Goal: Communication & Community: Answer question/provide support

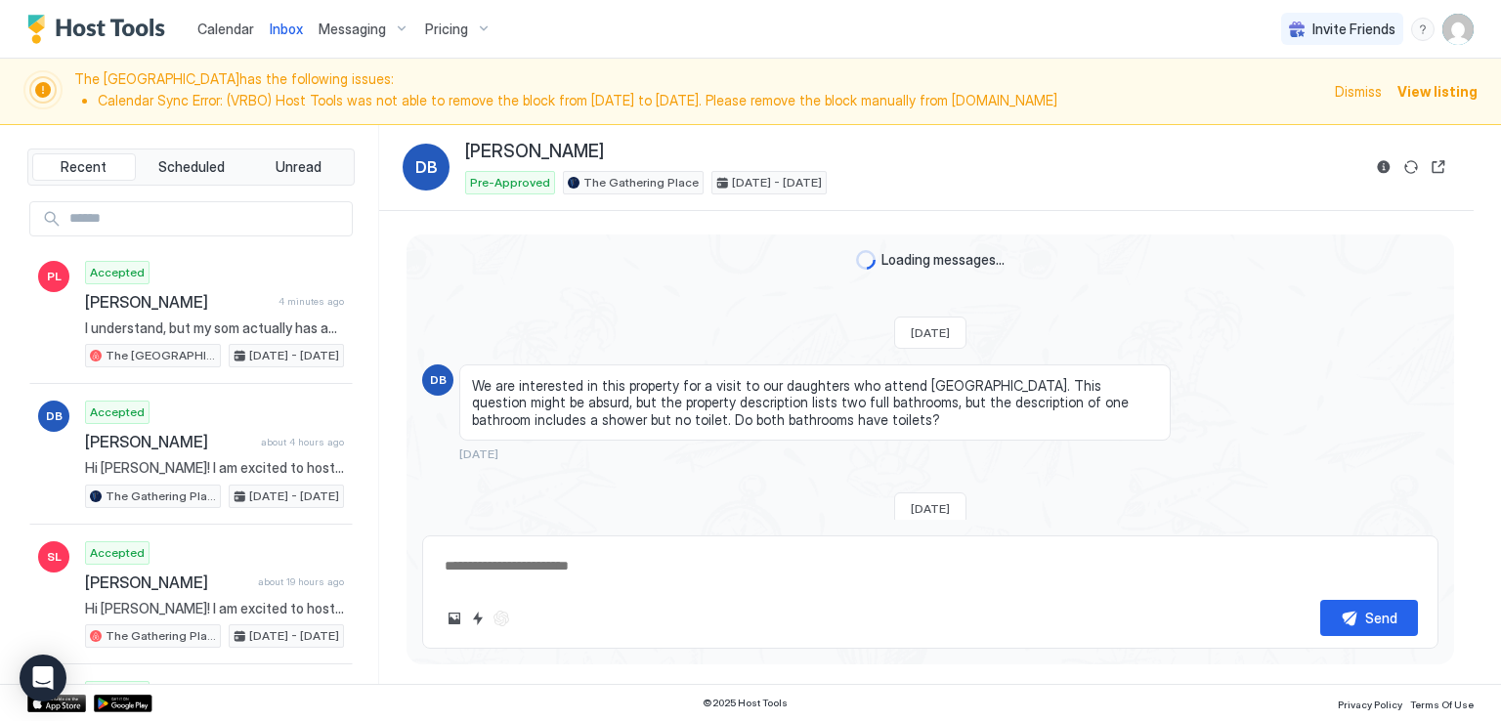
scroll to position [326, 0]
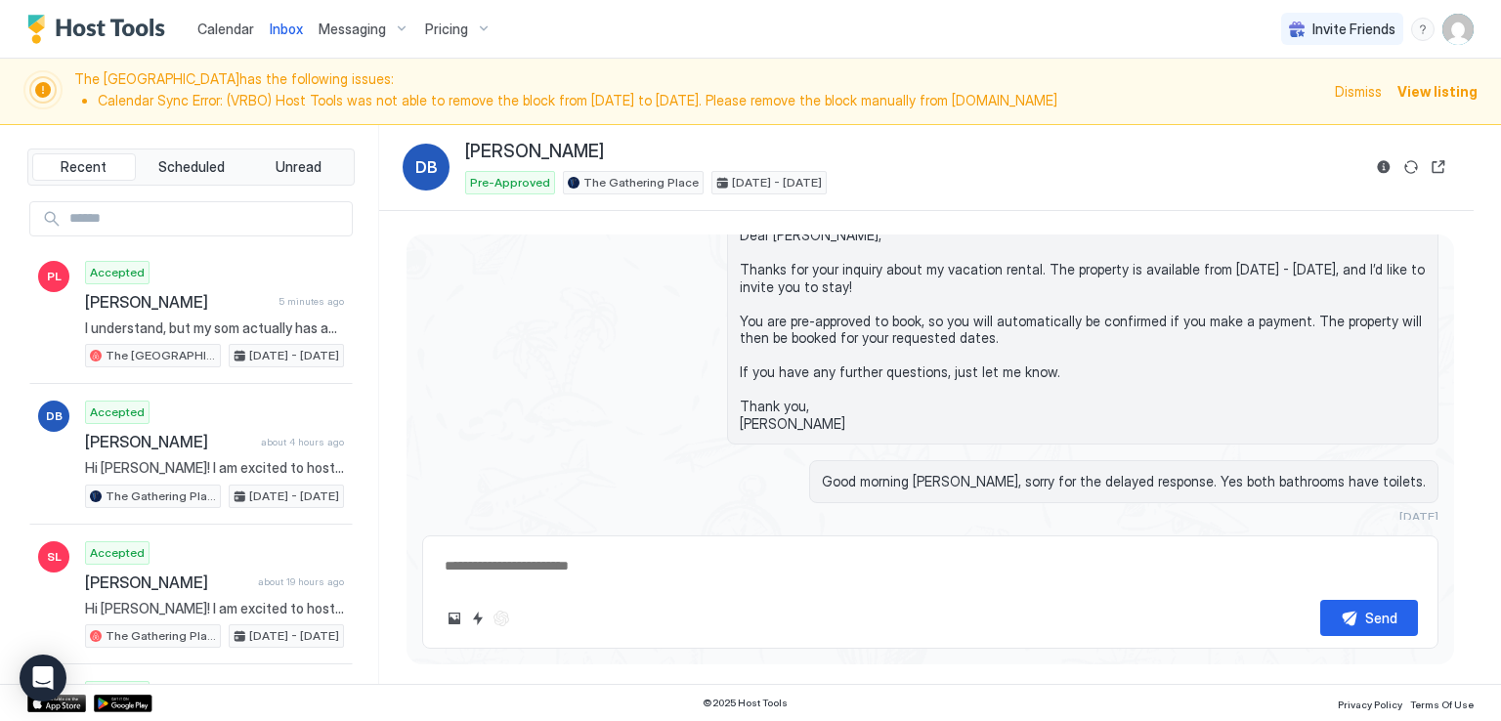
type textarea "*"
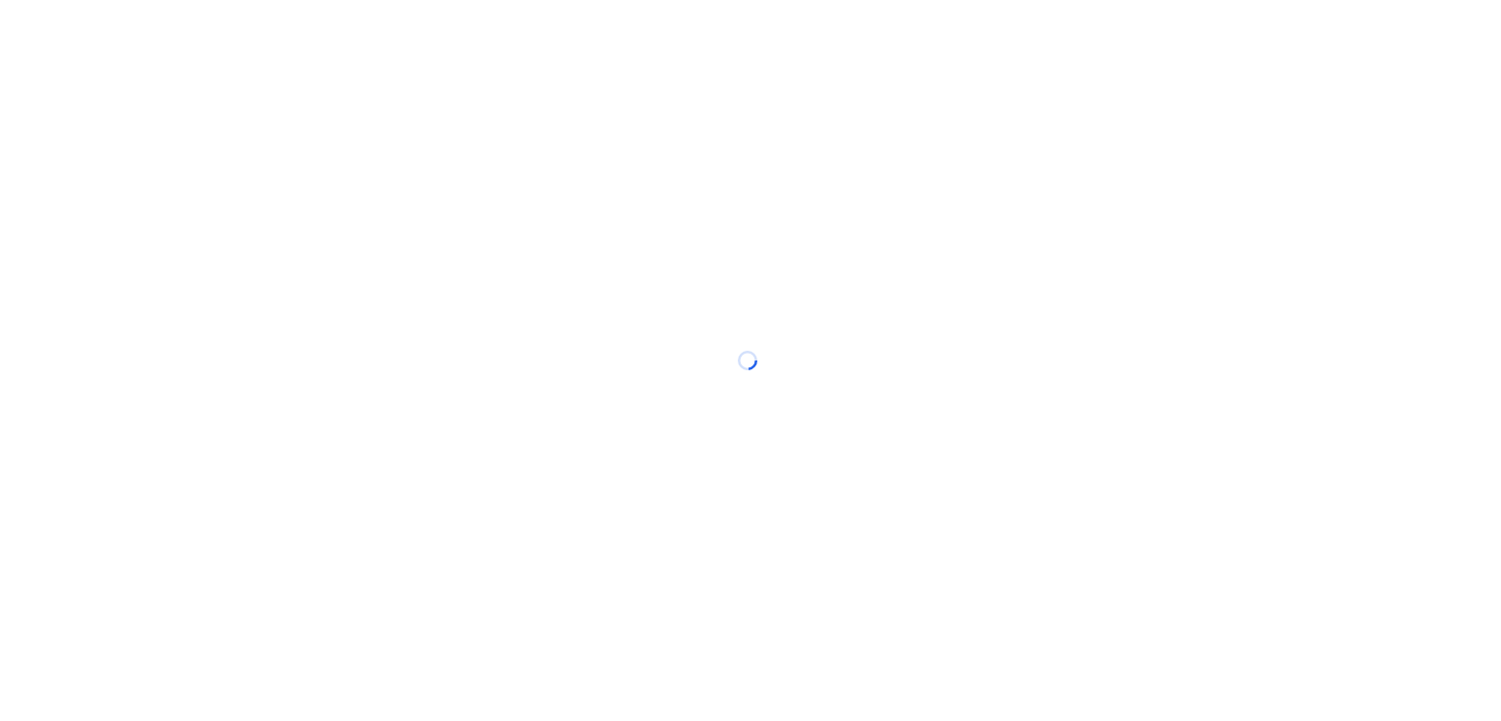
click at [1117, 44] on div at bounding box center [750, 360] width 1501 height 721
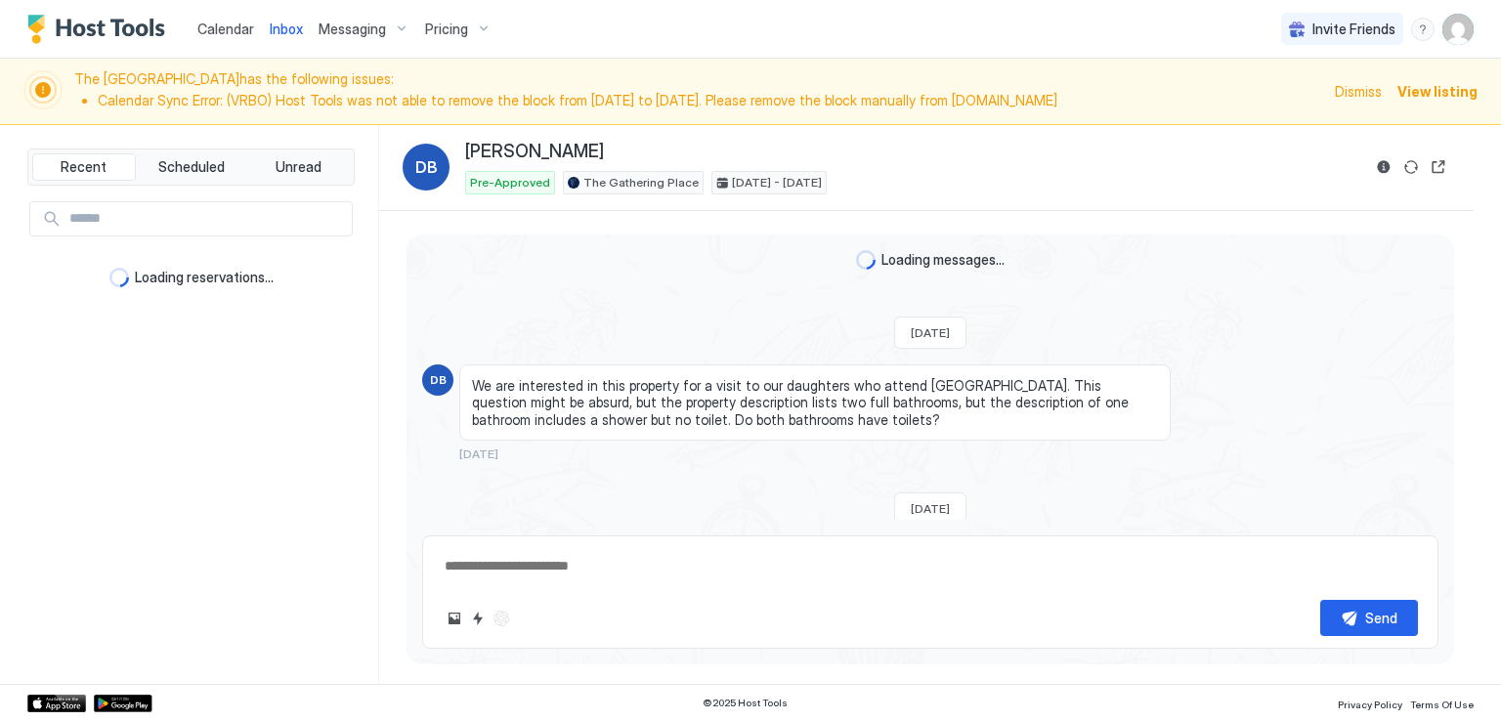
scroll to position [326, 0]
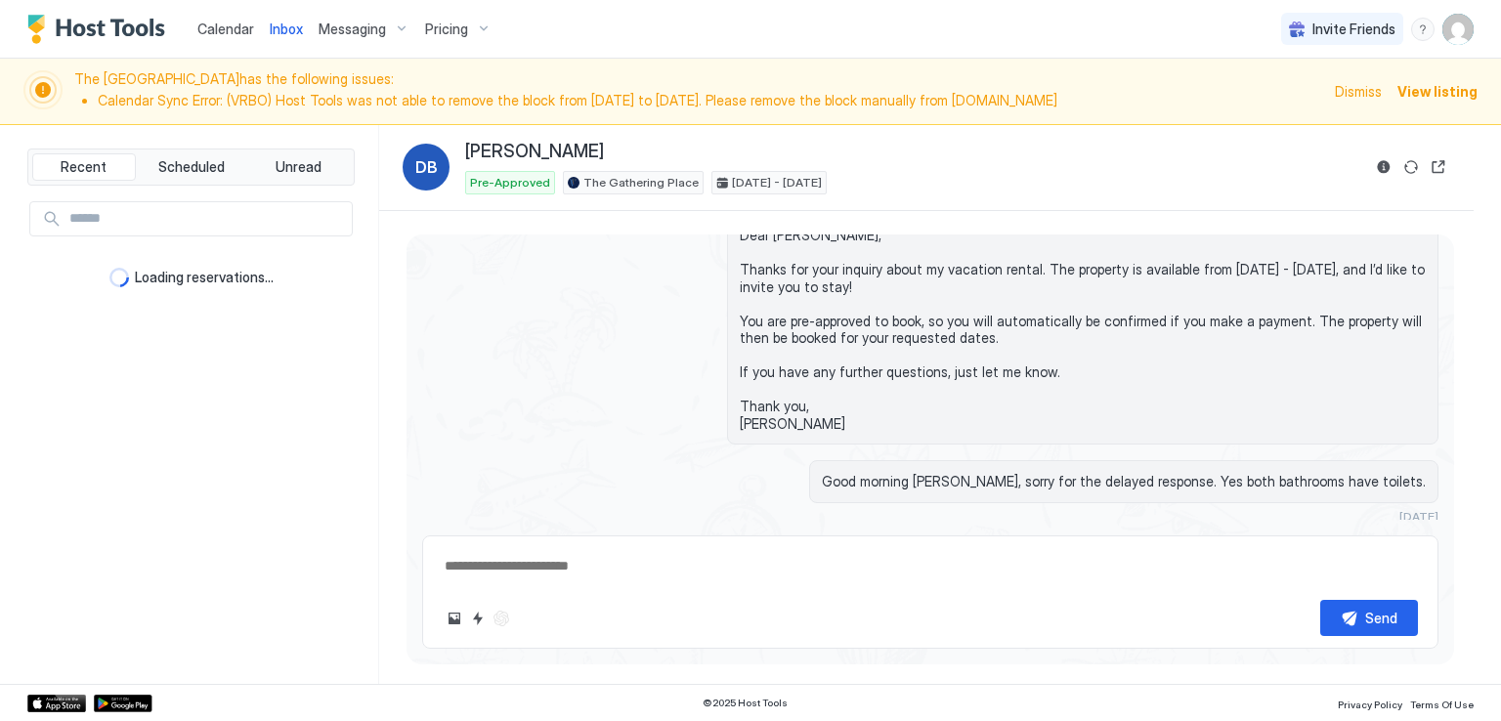
click at [576, 32] on div "Calendar Inbox Messaging Pricing Invite Friends RM" at bounding box center [750, 29] width 1501 height 59
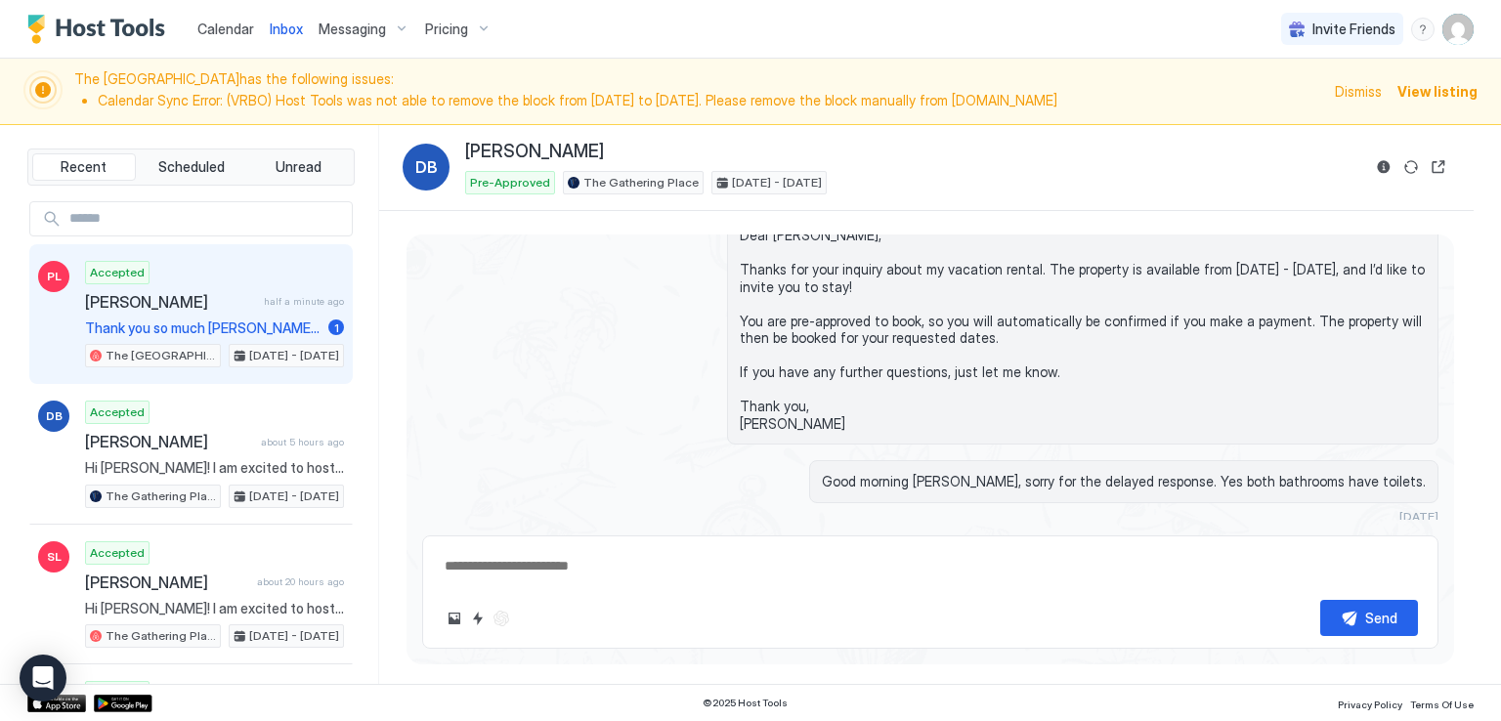
click at [179, 297] on span "[PERSON_NAME]" at bounding box center [170, 302] width 171 height 20
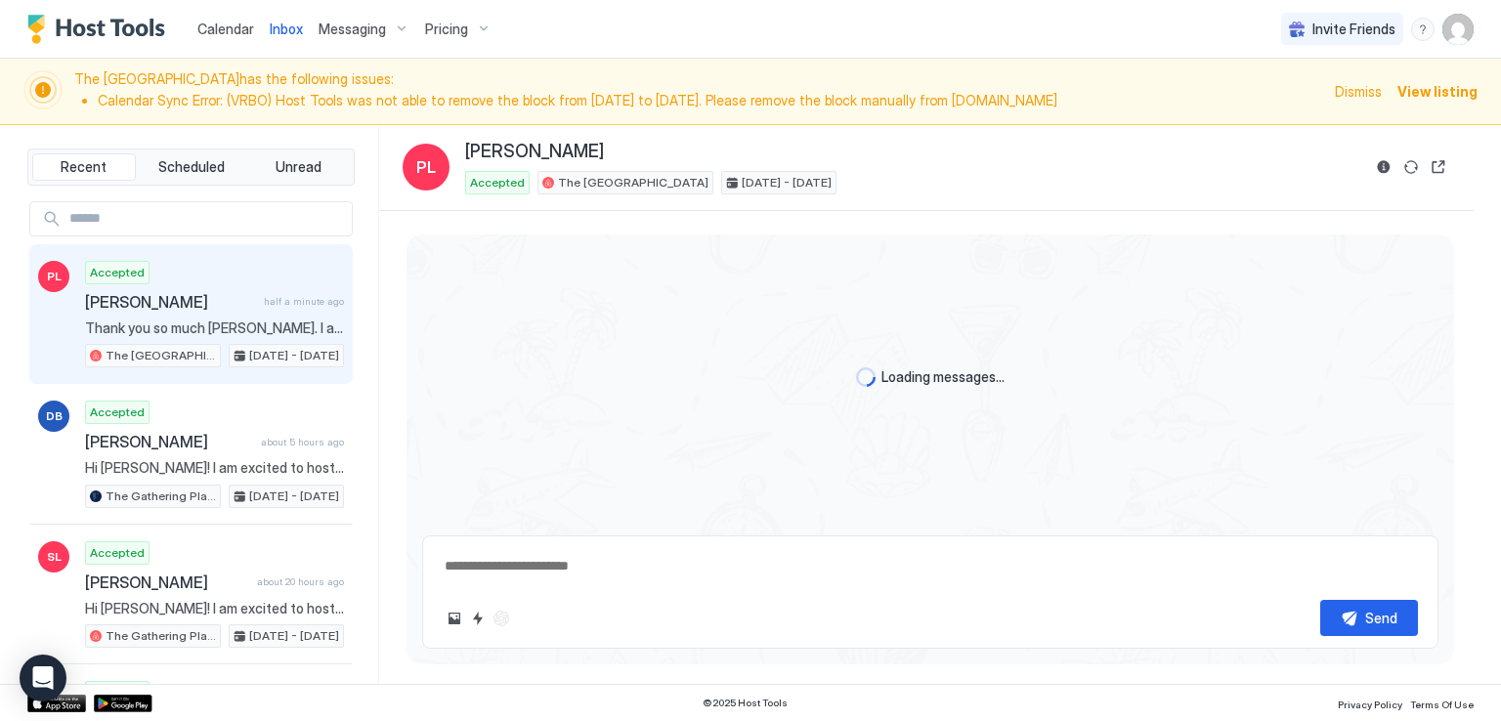
drag, startPoint x: 693, startPoint y: 21, endPoint x: 669, endPoint y: 38, distance: 30.1
click at [693, 21] on div "Calendar Inbox Messaging Pricing Invite Friends RM" at bounding box center [750, 29] width 1501 height 59
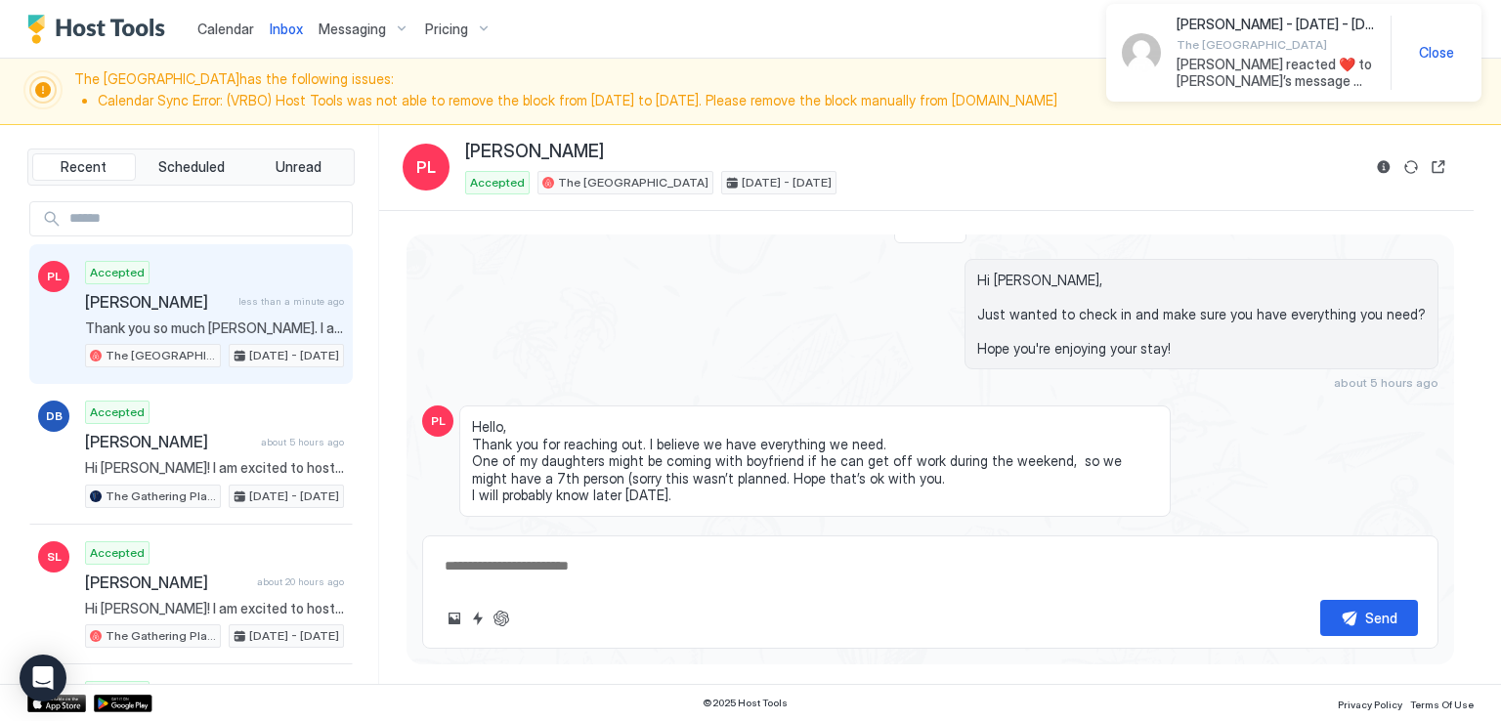
scroll to position [1460, 0]
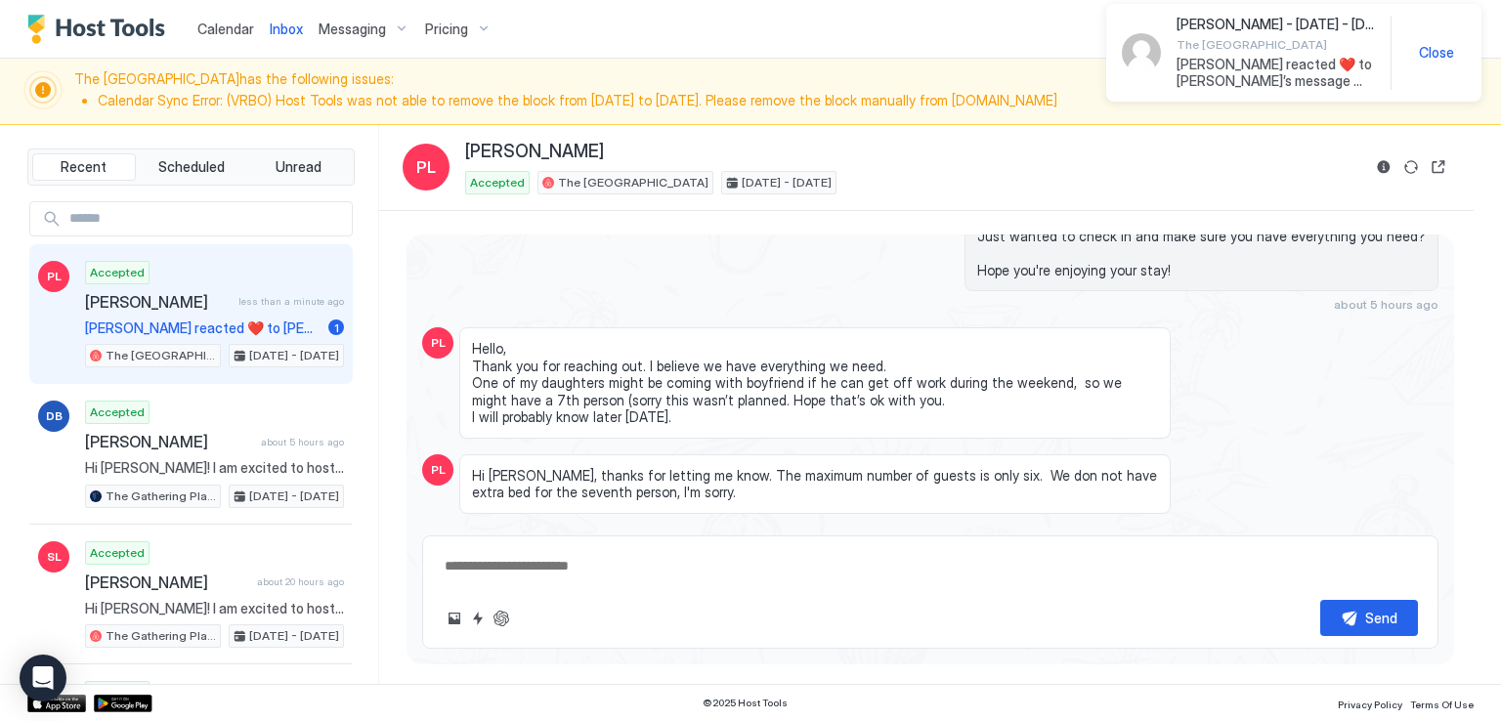
type textarea "*"
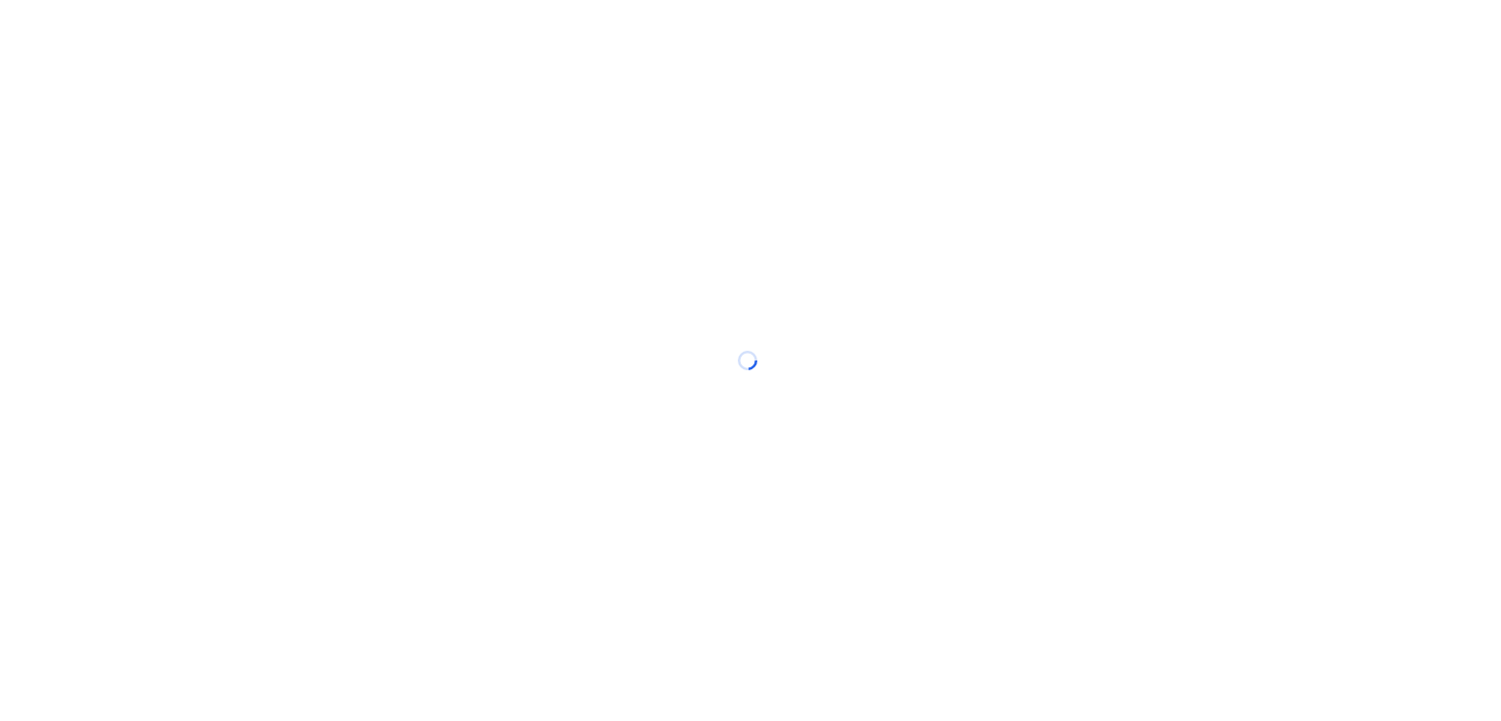
click at [758, 24] on div at bounding box center [750, 360] width 1501 height 721
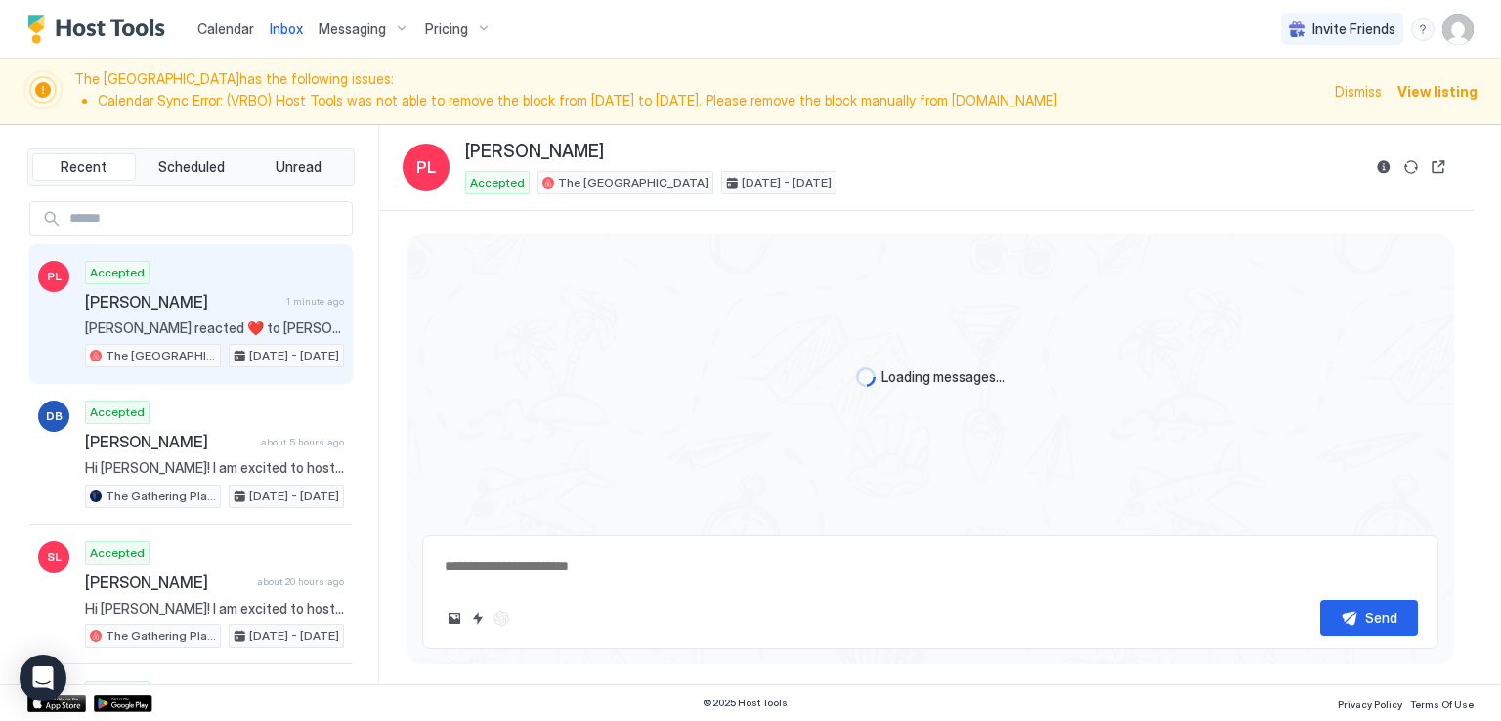
click at [639, 22] on div "Calendar Inbox Messaging Pricing Invite Friends RM" at bounding box center [750, 29] width 1501 height 59
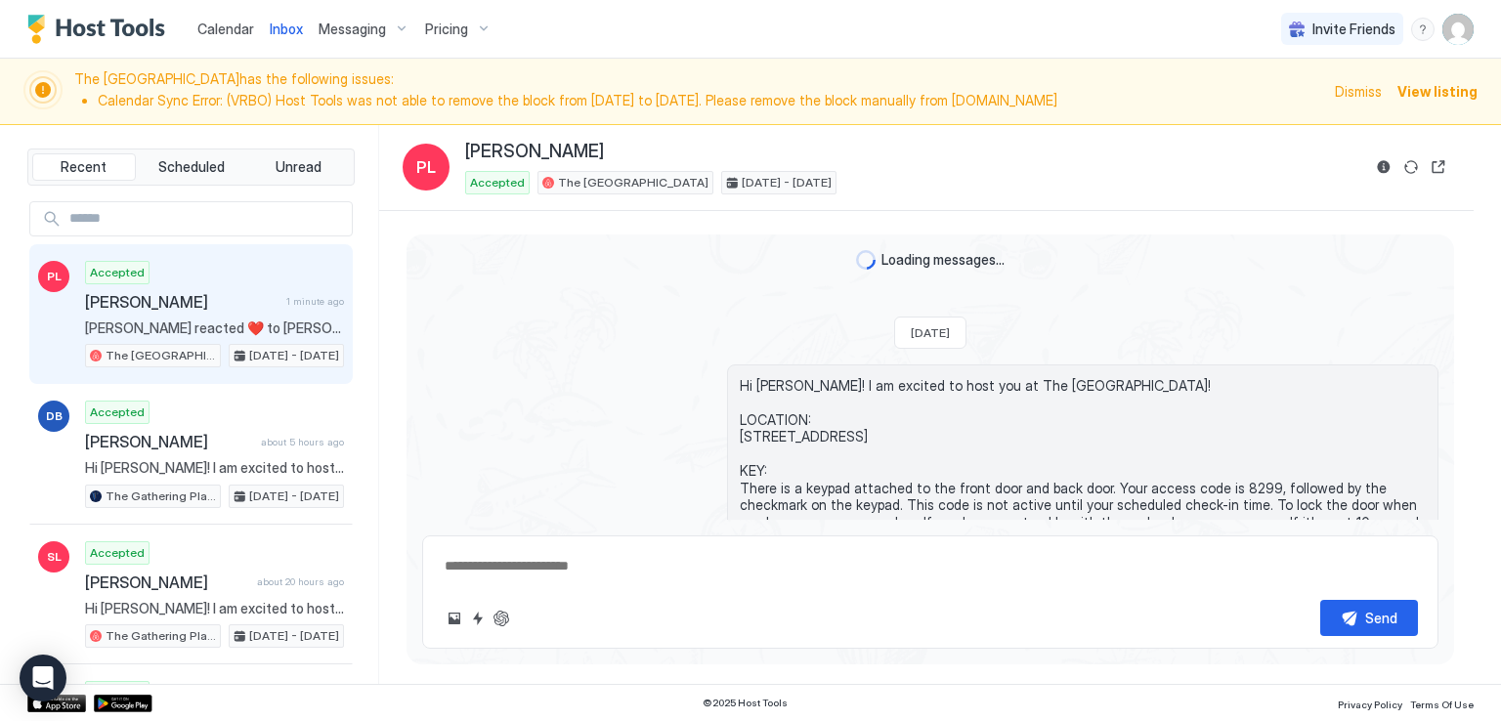
scroll to position [1949, 0]
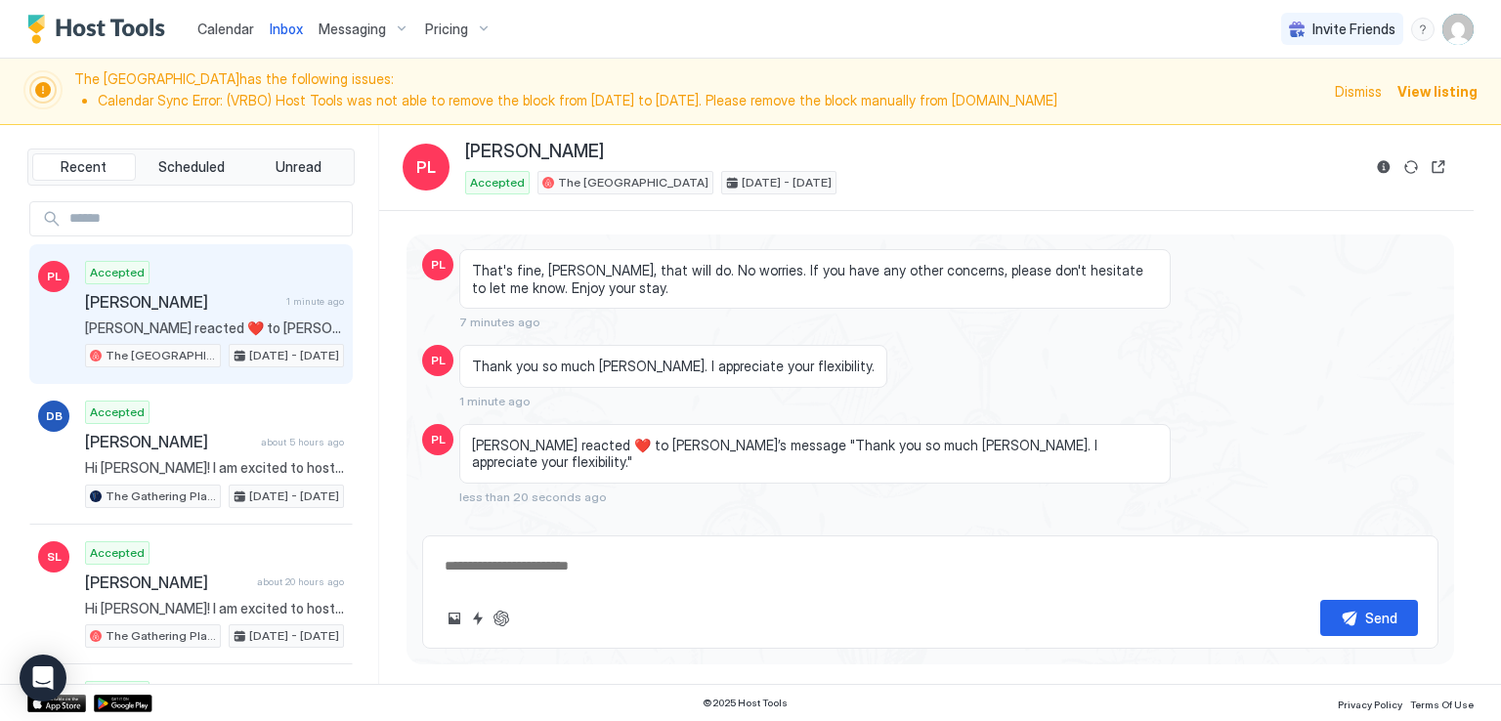
click at [625, 40] on div "Calendar Inbox Messaging Pricing Invite Friends RM" at bounding box center [750, 29] width 1501 height 59
click at [761, 565] on textarea at bounding box center [930, 566] width 975 height 36
drag, startPoint x: 1109, startPoint y: 24, endPoint x: 1071, endPoint y: 20, distance: 38.4
click at [1109, 24] on div "Calendar Inbox Messaging Pricing Invite Friends RM" at bounding box center [750, 29] width 1501 height 59
type textarea "*"
